Goal: Information Seeking & Learning: Find contact information

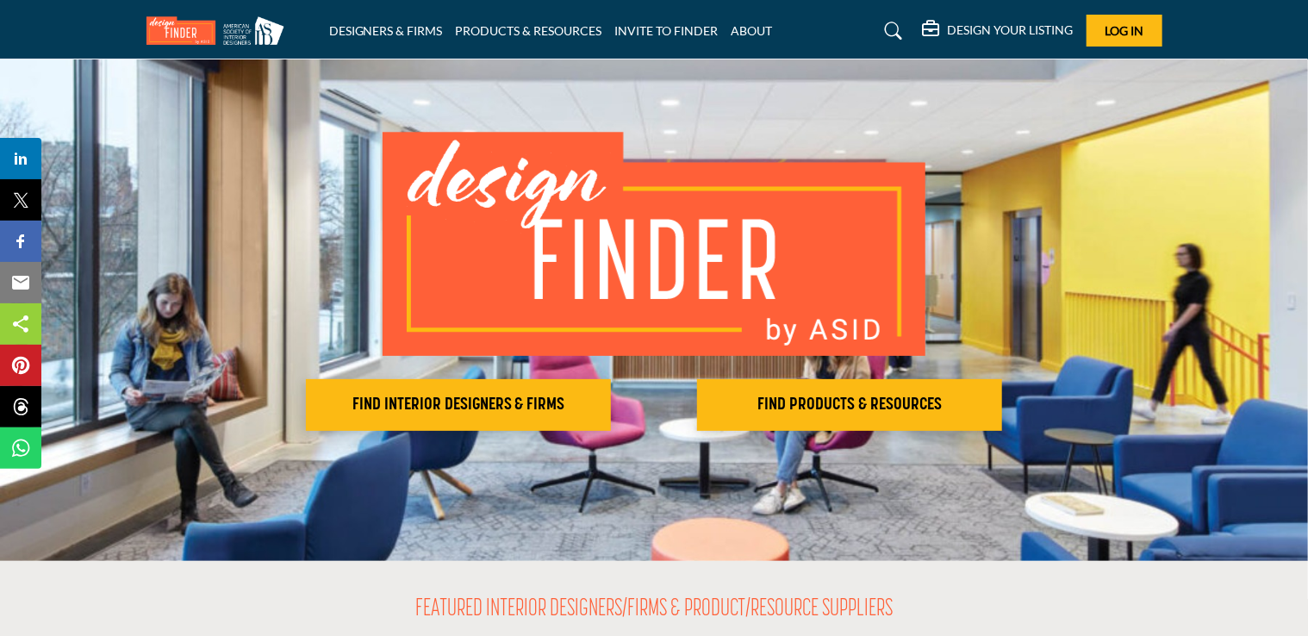
scroll to position [60, 0]
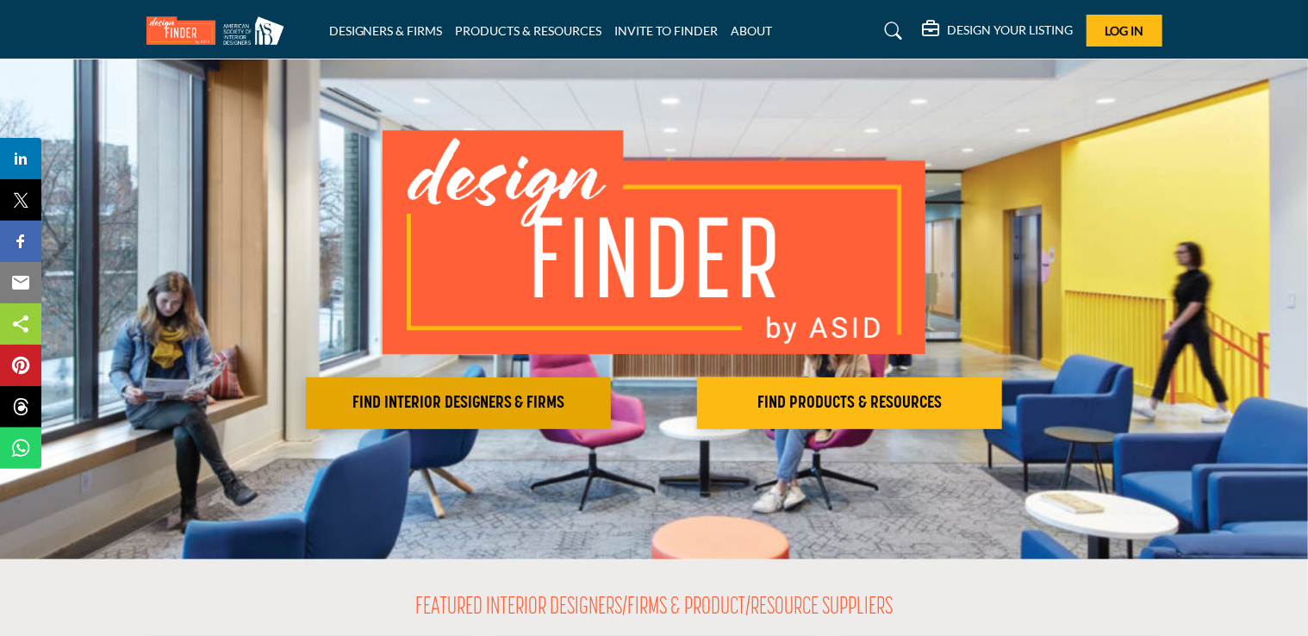
click at [556, 384] on button "FIND INTERIOR DESIGNERS & FIRMS" at bounding box center [458, 403] width 305 height 52
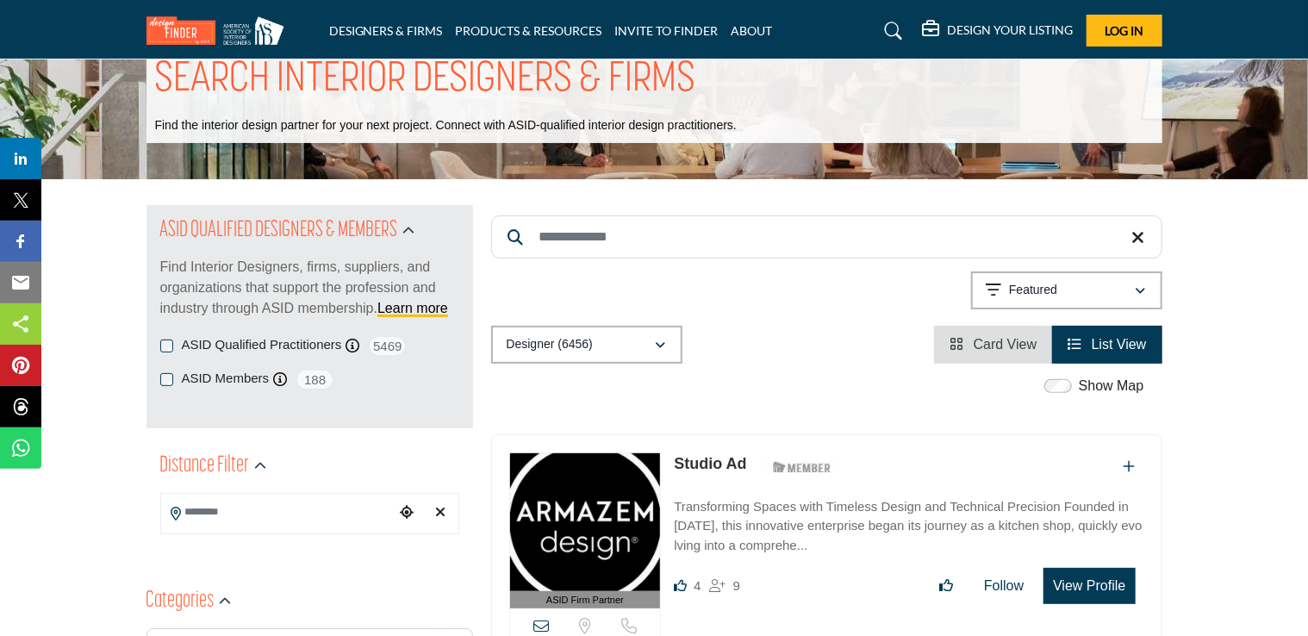
scroll to position [48, 0]
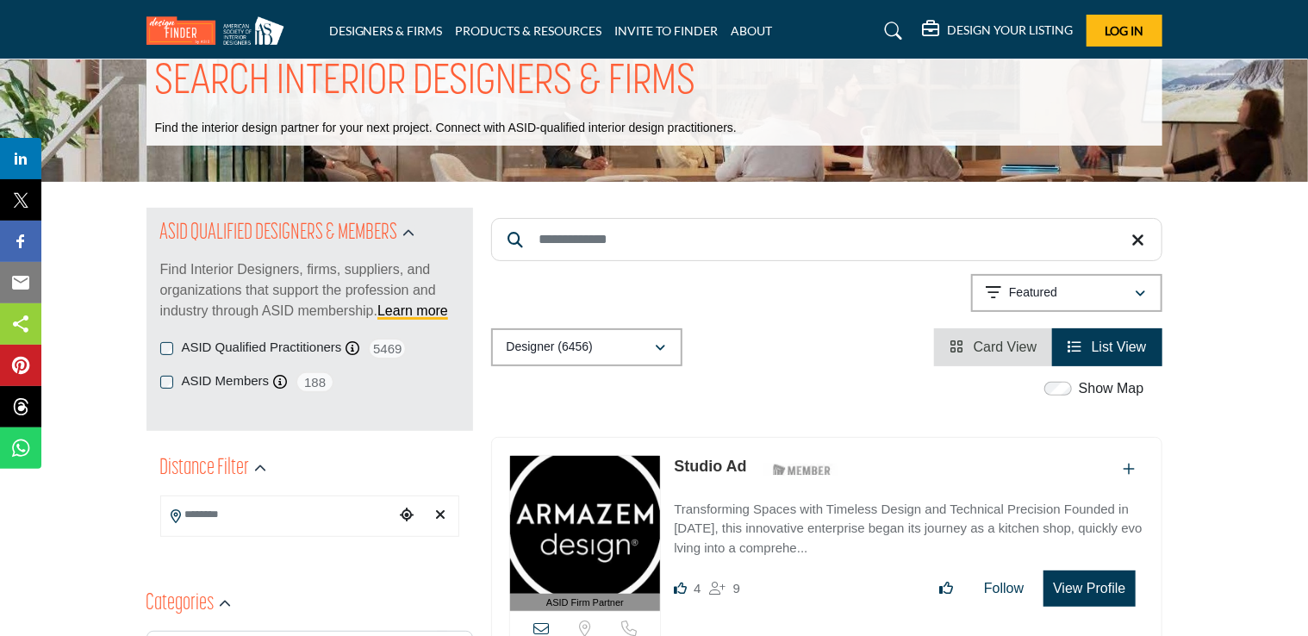
click at [704, 233] on input "Search Keyword" at bounding box center [826, 239] width 671 height 43
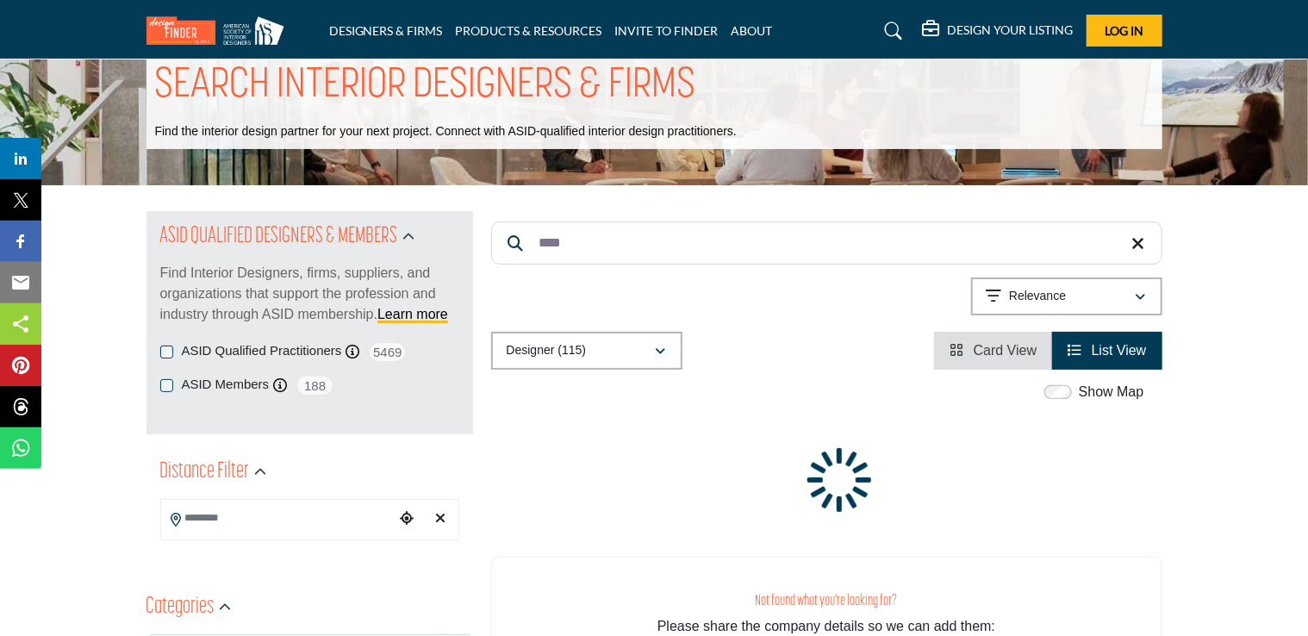
scroll to position [21, 0]
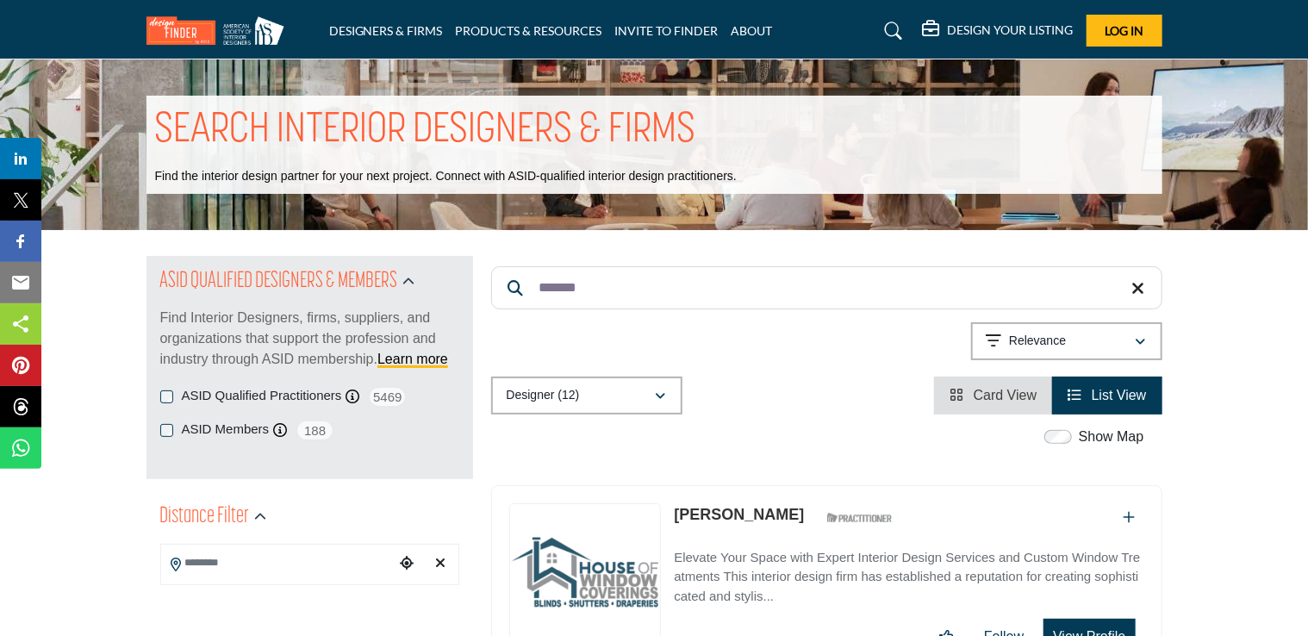
type input "*******"
click at [889, 26] on icon at bounding box center [893, 30] width 17 height 17
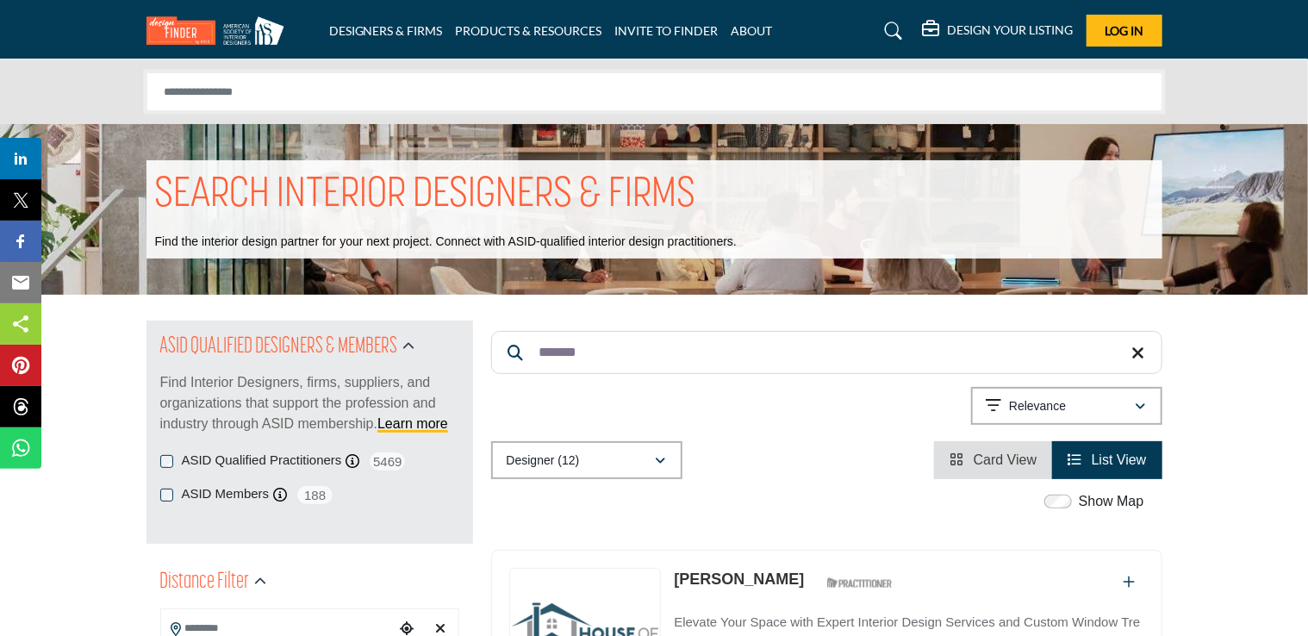
click at [741, 102] on input "Search Solutions" at bounding box center [654, 91] width 1016 height 39
type input "*******"
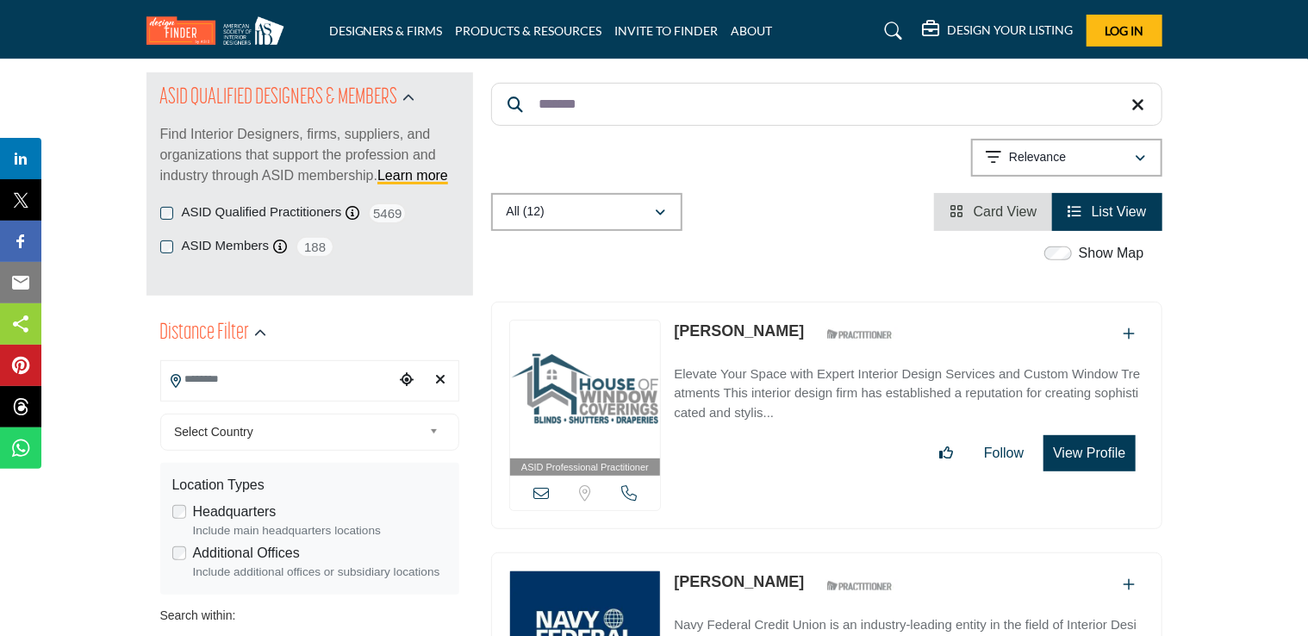
scroll to position [183, 0]
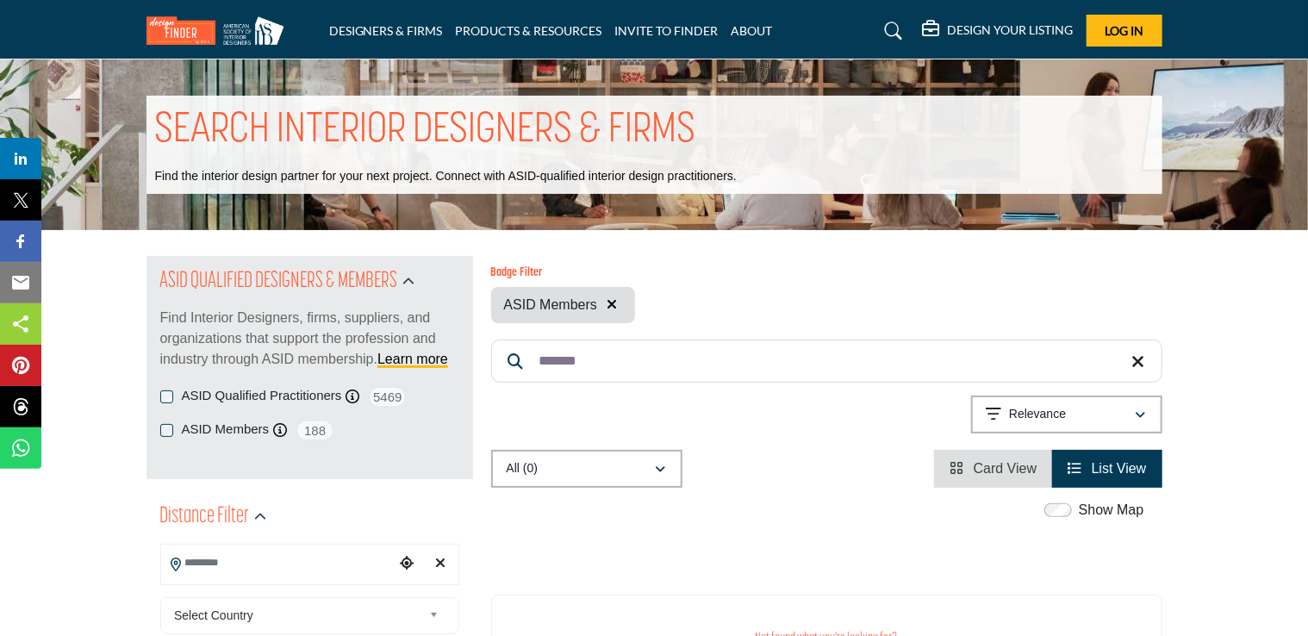
click at [228, 24] on img at bounding box center [219, 30] width 146 height 28
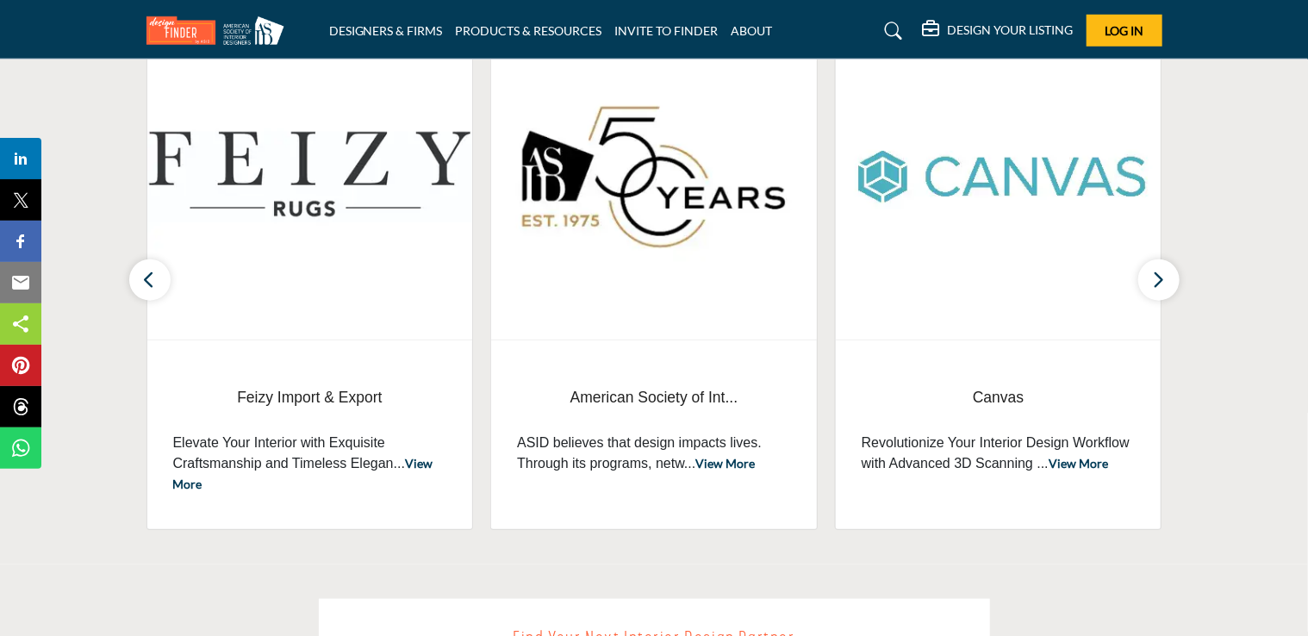
scroll to position [684, 0]
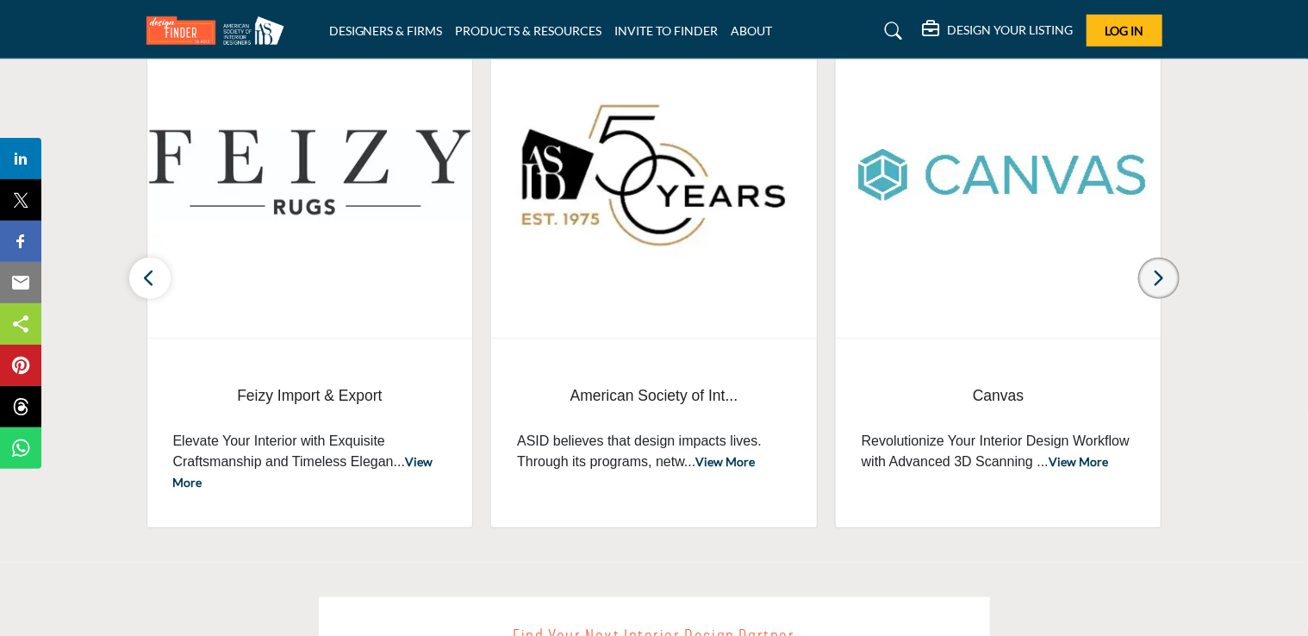
click at [1160, 274] on icon "button" at bounding box center [1159, 278] width 14 height 22
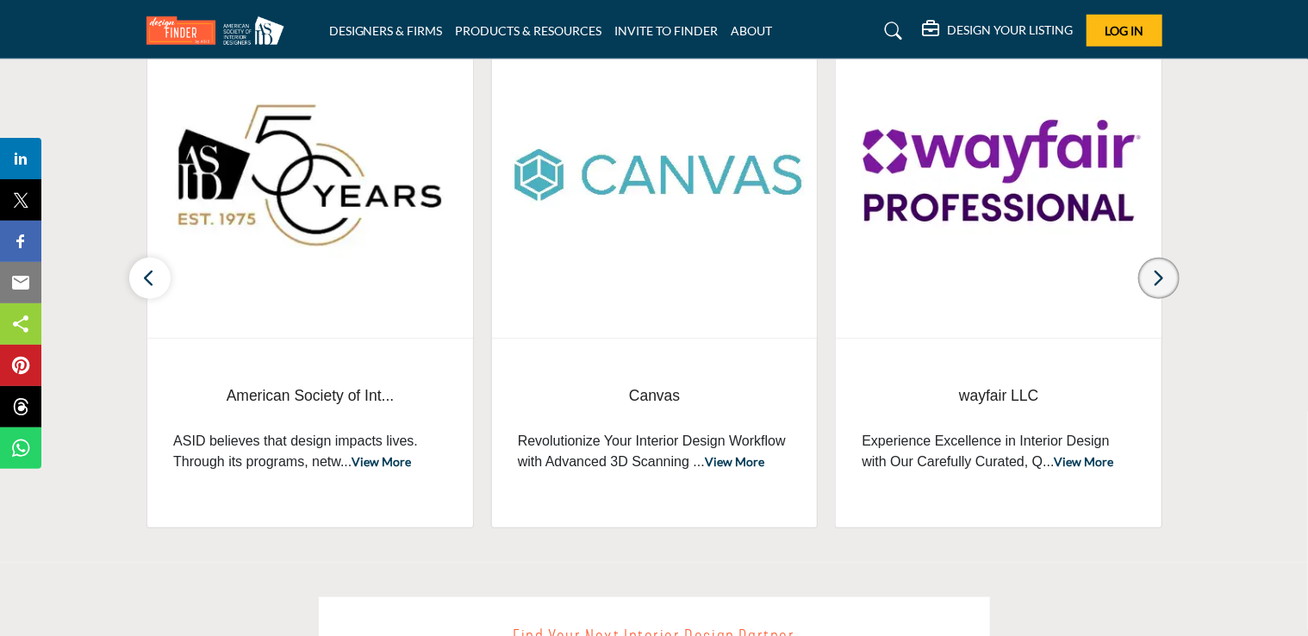
click at [1162, 270] on icon "button" at bounding box center [1159, 278] width 14 height 22
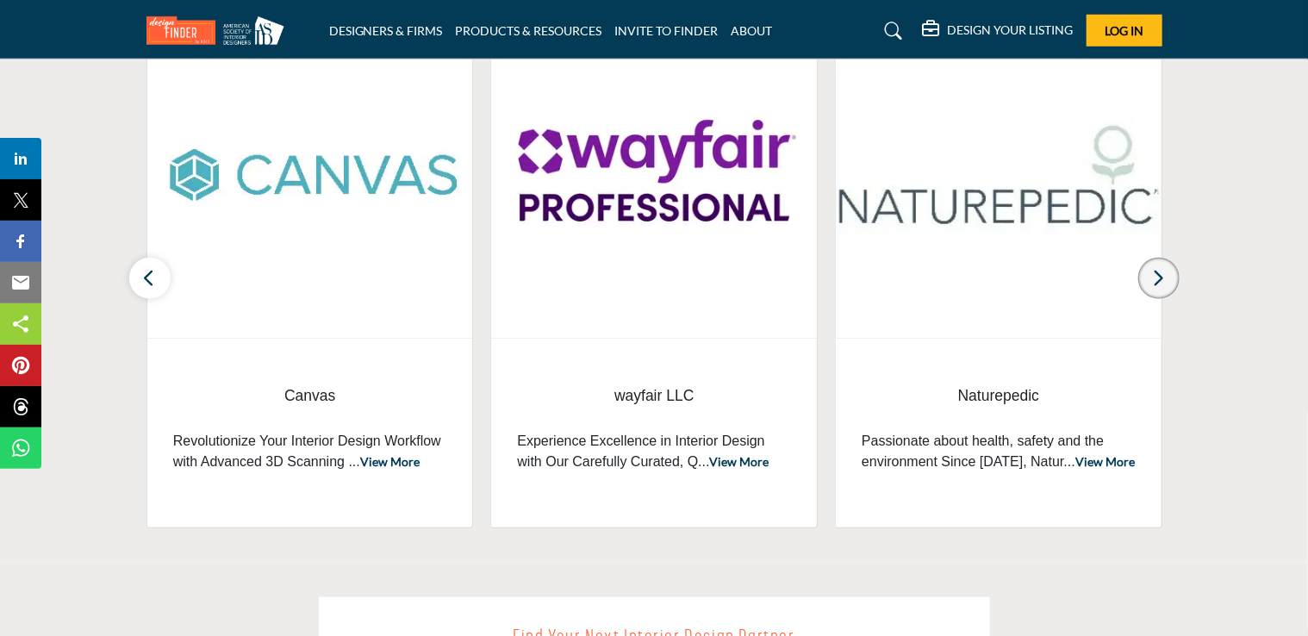
click at [1164, 267] on icon "button" at bounding box center [1159, 278] width 14 height 22
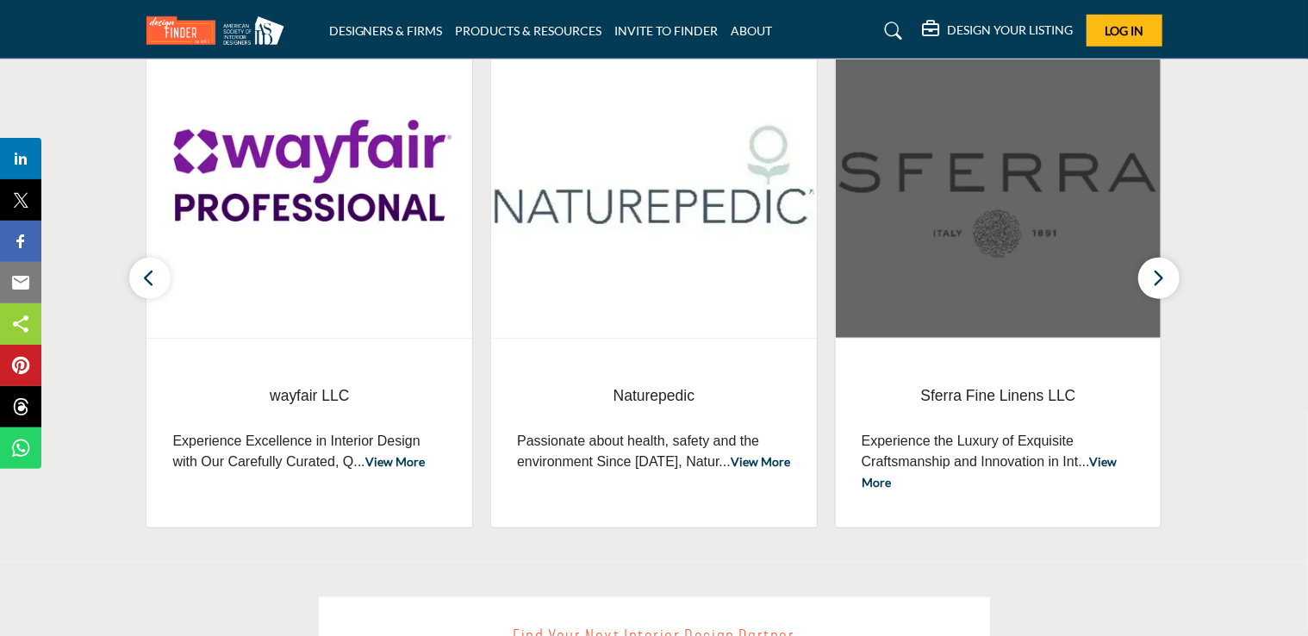
click at [992, 213] on img at bounding box center [999, 175] width 326 height 325
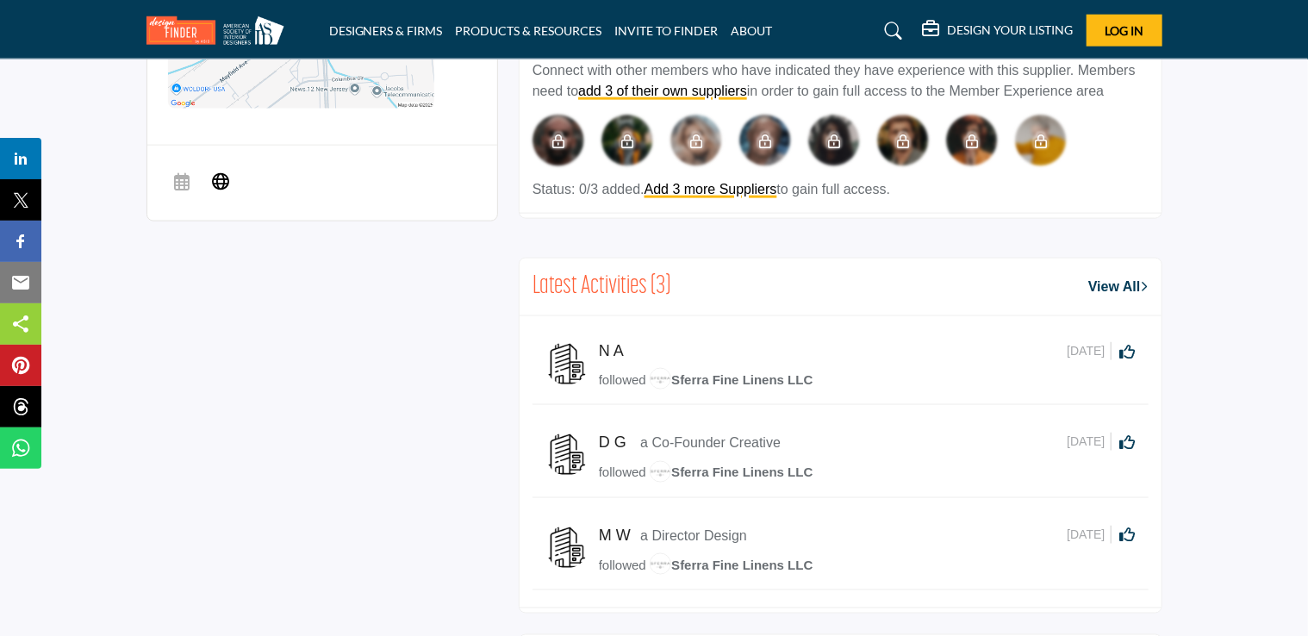
scroll to position [1055, 0]
click at [775, 412] on div "N A [DATE] Click to Like this activity 0 0 followed D G" at bounding box center [840, 461] width 616 height 265
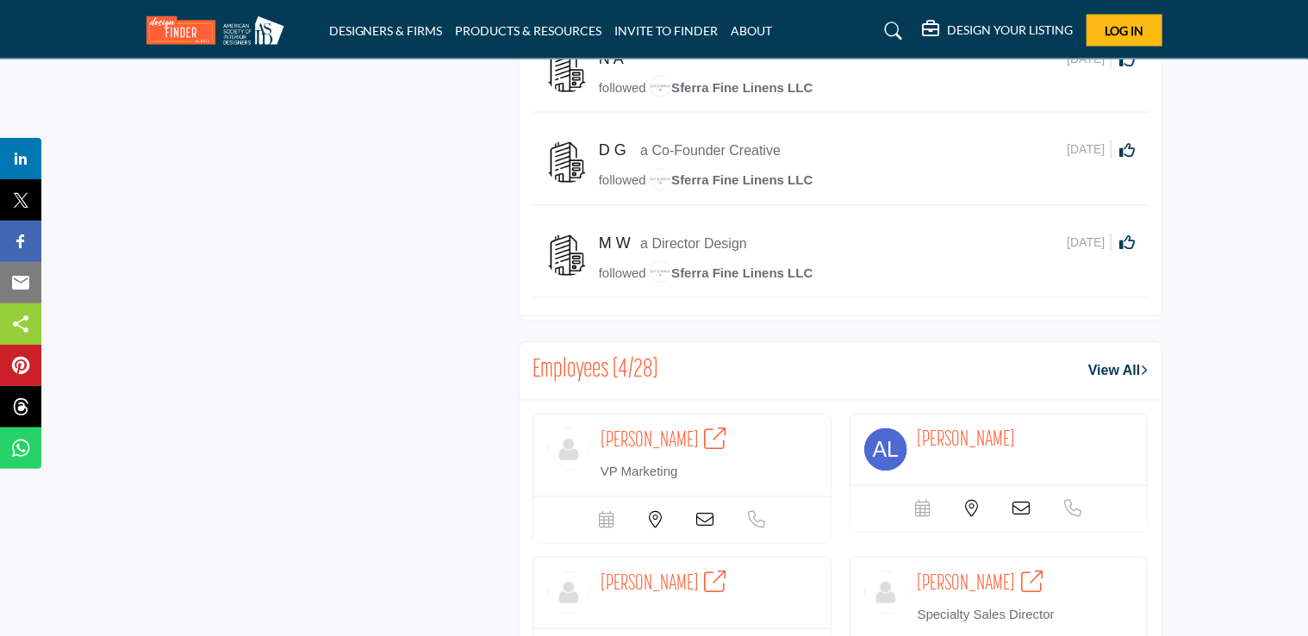
scroll to position [1530, 0]
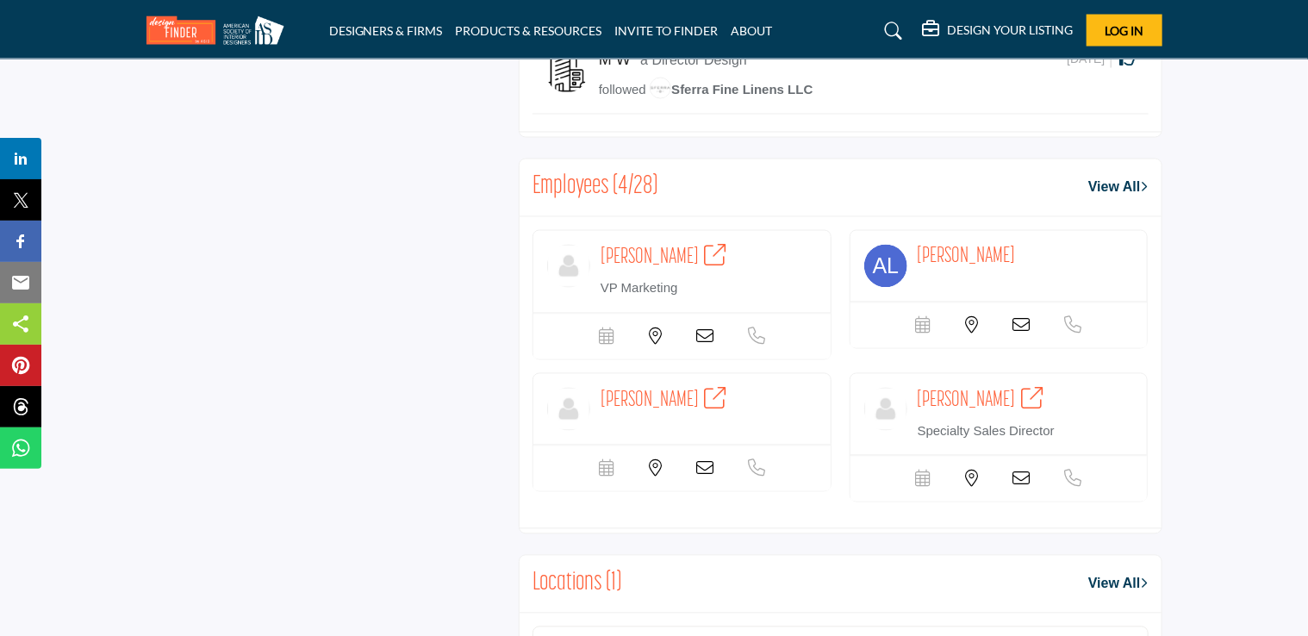
click at [679, 390] on span "[PERSON_NAME]" at bounding box center [649, 401] width 98 height 22
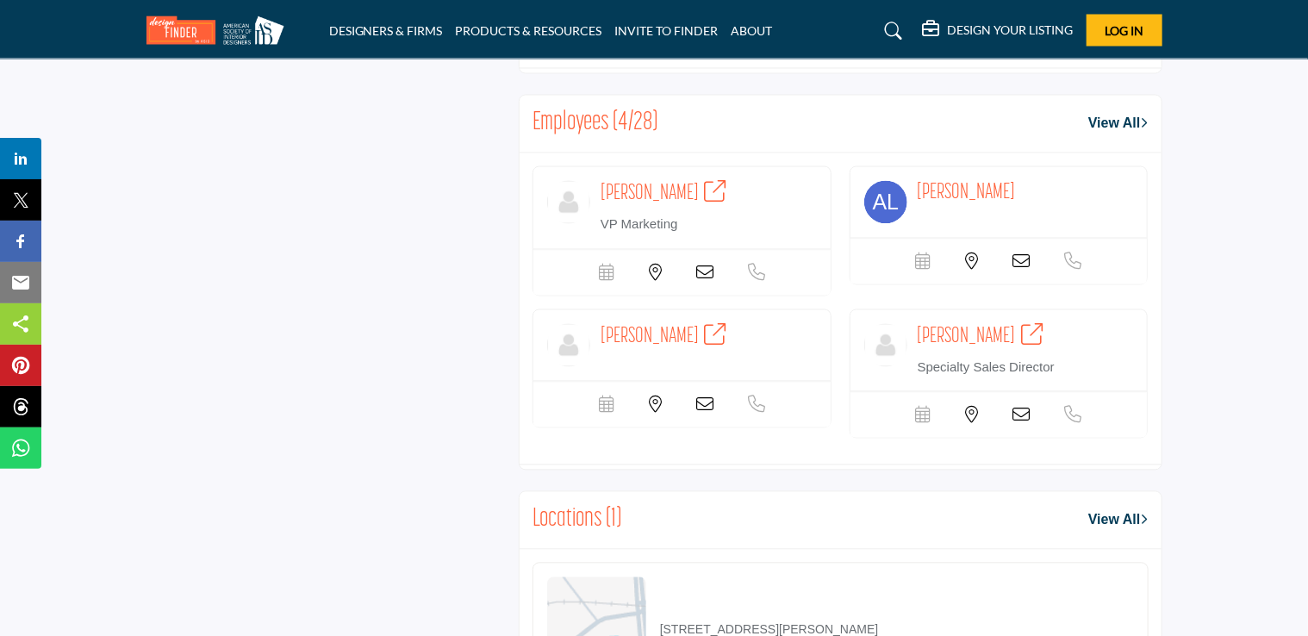
scroll to position [1595, 0]
click at [687, 326] on span "[PERSON_NAME]" at bounding box center [649, 337] width 98 height 22
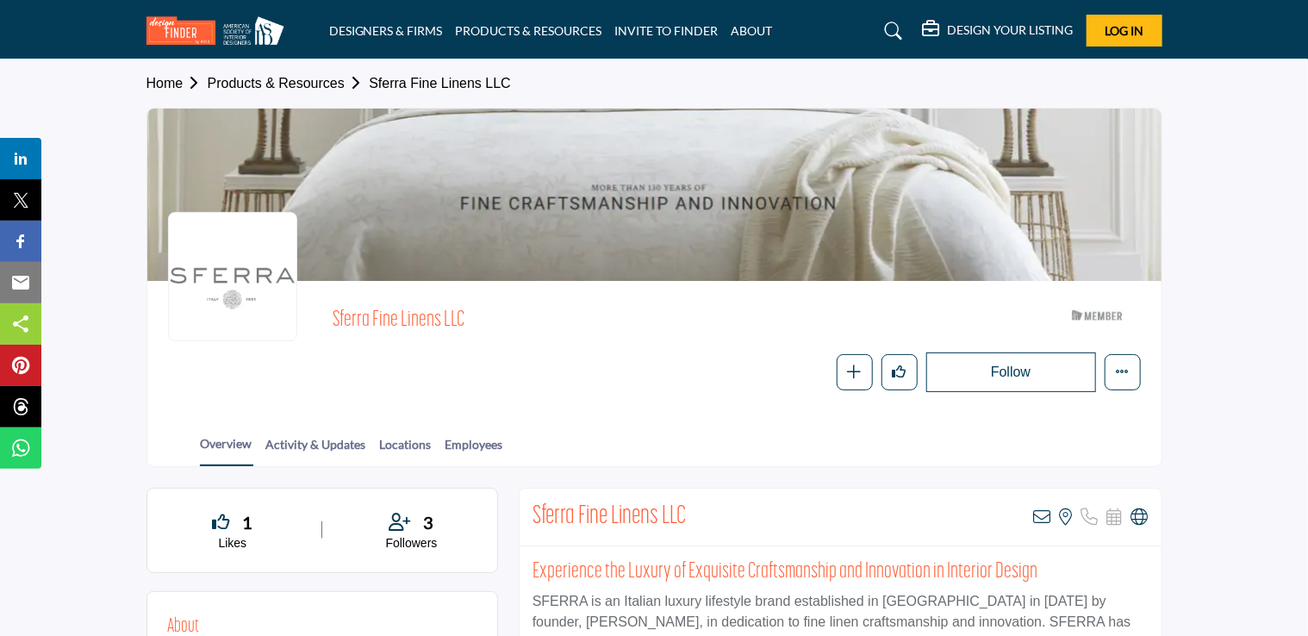
scroll to position [327, 0]
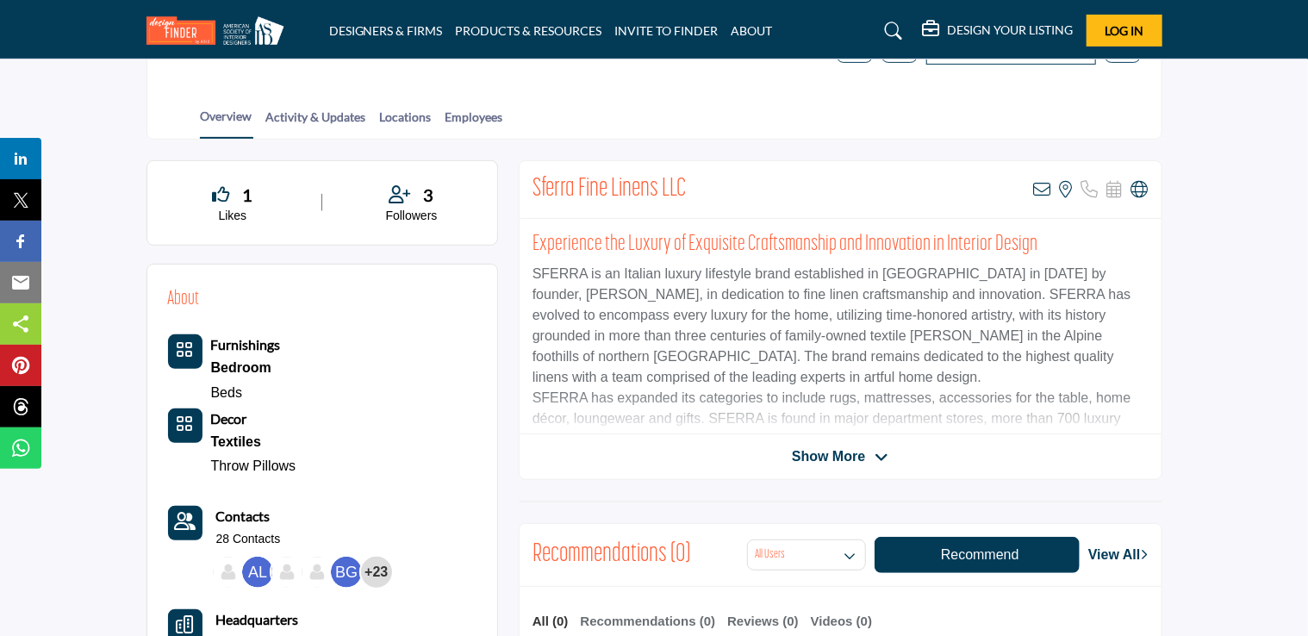
click at [837, 439] on div "Sferra Fine Linens LLC View email address of this listing View the location of …" at bounding box center [841, 320] width 644 height 320
click at [841, 463] on span "Show More" at bounding box center [828, 456] width 73 height 21
